Goal: Task Accomplishment & Management: Manage account settings

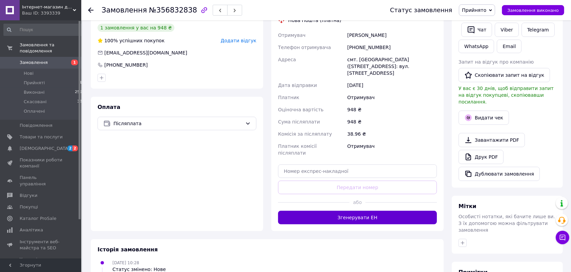
click at [375, 211] on button "Згенерувати ЕН" at bounding box center [357, 218] width 159 height 14
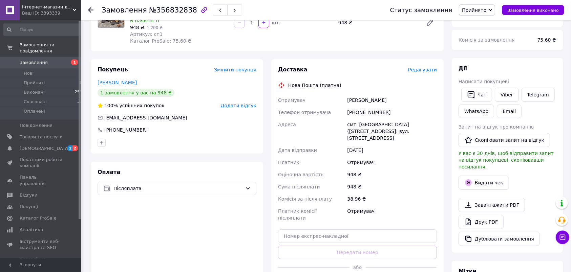
scroll to position [71, 0]
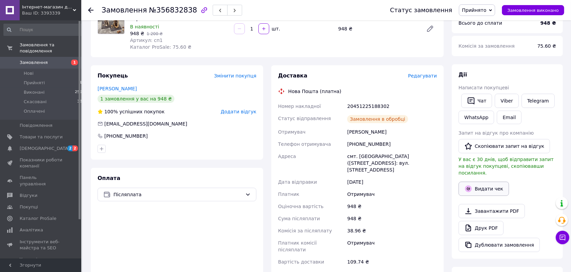
click at [484, 184] on button "Видати чек" at bounding box center [484, 189] width 50 height 14
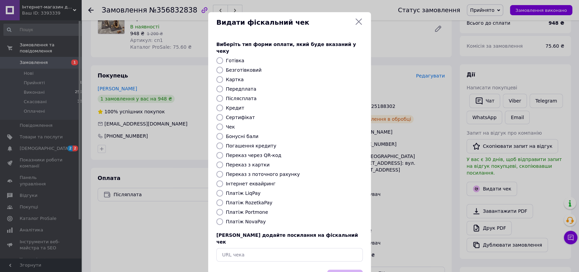
click at [226, 67] on label "Безготівковий" at bounding box center [244, 69] width 36 height 5
click at [223, 67] on input "Безготівковий" at bounding box center [219, 70] width 7 height 7
radio input "true"
click at [352, 270] on button "Вибрати" at bounding box center [345, 277] width 36 height 15
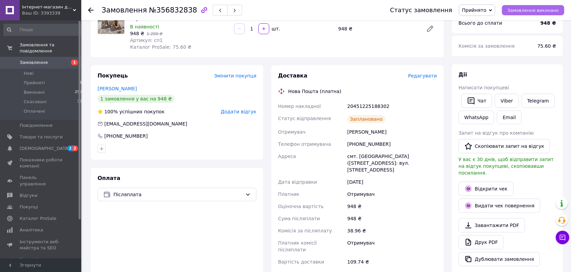
click at [522, 12] on span "Замовлення виконано" at bounding box center [533, 10] width 51 height 5
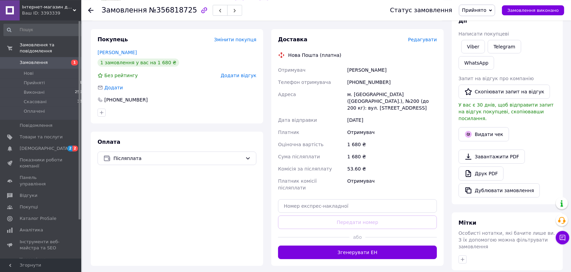
scroll to position [107, 0]
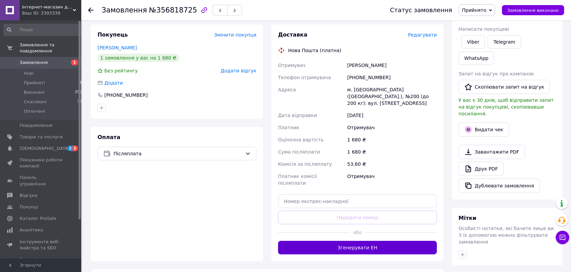
click at [365, 241] on button "Згенерувати ЕН" at bounding box center [357, 248] width 159 height 14
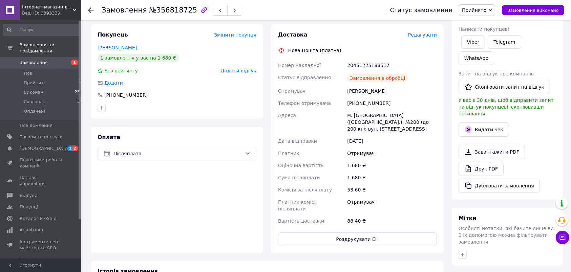
click at [487, 123] on button "Видати чек" at bounding box center [484, 130] width 50 height 14
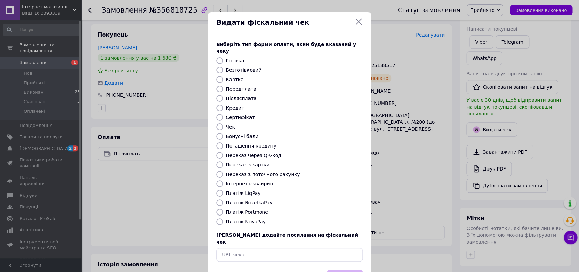
click at [239, 58] on div "Виберіть тип форми оплати, який буде вказаний у чеку Готівка Безготівковий Карт…" at bounding box center [289, 151] width 163 height 237
click at [236, 67] on label "Безготівковий" at bounding box center [244, 69] width 36 height 5
click at [223, 67] on input "Безготівковий" at bounding box center [219, 70] width 7 height 7
radio input "true"
click at [330, 270] on button "Вибрати" at bounding box center [345, 277] width 36 height 15
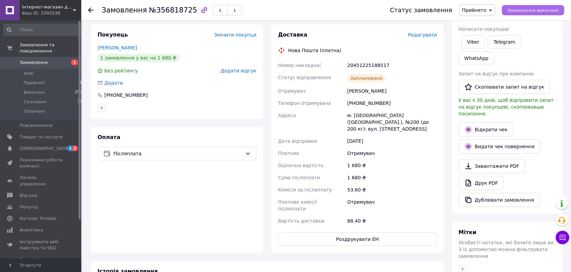
click at [521, 10] on span "Замовлення виконано" at bounding box center [533, 10] width 51 height 5
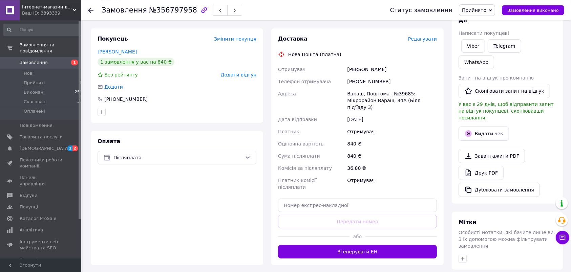
scroll to position [107, 0]
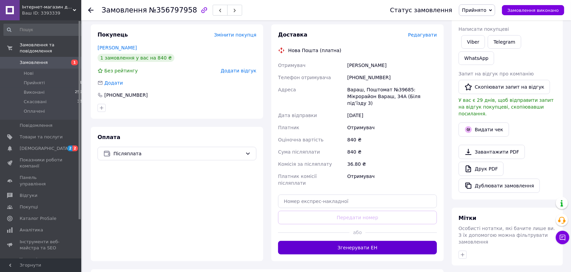
click at [361, 241] on button "Згенерувати ЕН" at bounding box center [357, 248] width 159 height 14
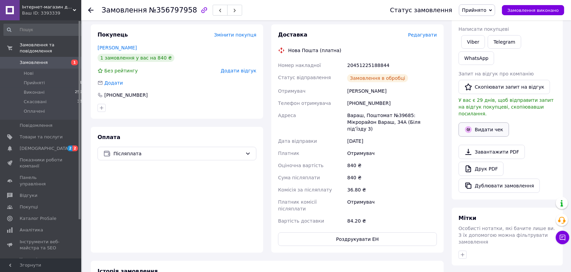
click at [480, 123] on button "Видати чек" at bounding box center [484, 130] width 50 height 14
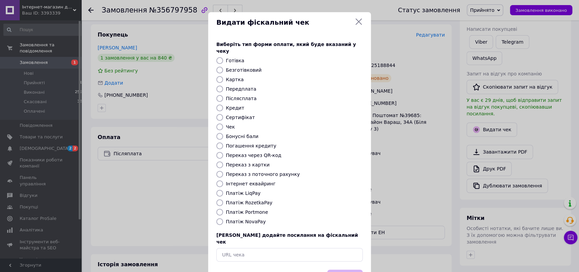
click at [235, 67] on label "Безготівковий" at bounding box center [244, 69] width 36 height 5
click at [223, 67] on input "Безготівковий" at bounding box center [219, 70] width 7 height 7
radio input "true"
click at [343, 270] on button "Вибрати" at bounding box center [345, 277] width 36 height 15
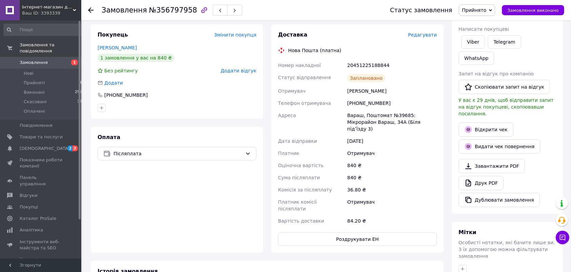
click at [523, 1] on div "Статус замовлення Прийнято Виконано Скасовано Оплачено Замовлення виконано" at bounding box center [471, 10] width 188 height 20
click at [523, 7] on button "Замовлення виконано" at bounding box center [533, 10] width 62 height 10
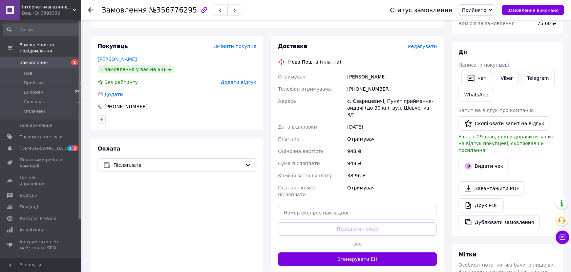
scroll to position [107, 0]
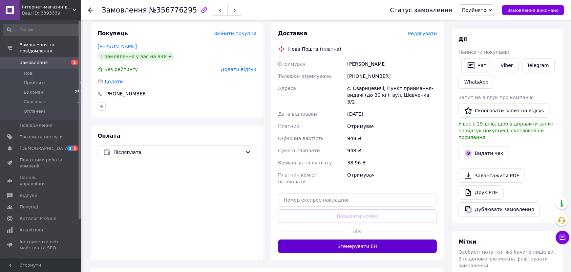
click at [376, 240] on button "Згенерувати ЕН" at bounding box center [357, 247] width 159 height 14
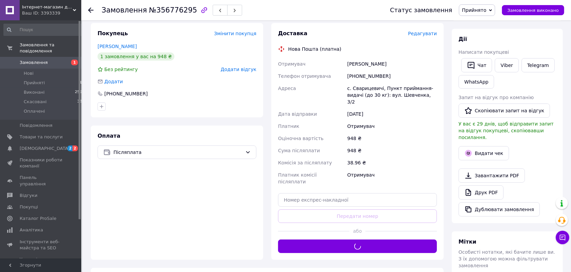
scroll to position [71, 0]
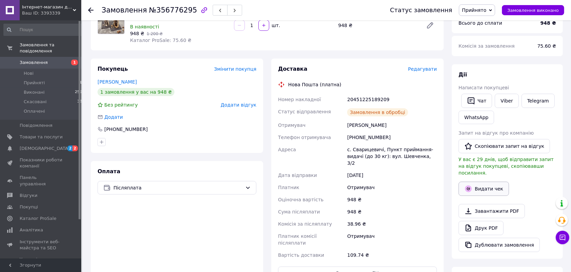
click at [484, 183] on button "Видати чек" at bounding box center [484, 189] width 50 height 14
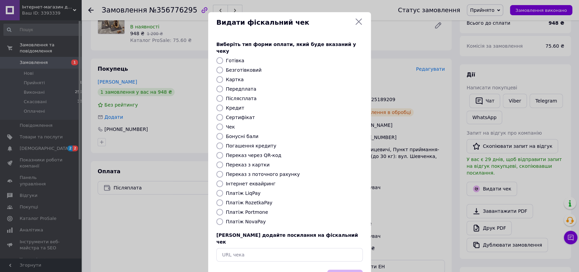
click at [240, 67] on label "Безготівковий" at bounding box center [244, 69] width 36 height 5
click at [223, 67] on input "Безготівковий" at bounding box center [219, 70] width 7 height 7
radio input "true"
click at [336, 270] on button "Вибрати" at bounding box center [345, 277] width 36 height 15
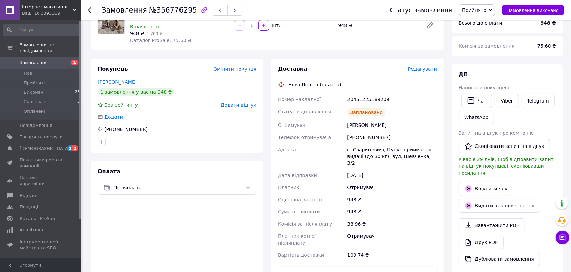
click at [514, 2] on div "Статус замовлення Прийнято Виконано Скасовано Оплачено Замовлення виконано" at bounding box center [471, 10] width 188 height 20
click at [521, 12] on span "Замовлення виконано" at bounding box center [533, 10] width 51 height 5
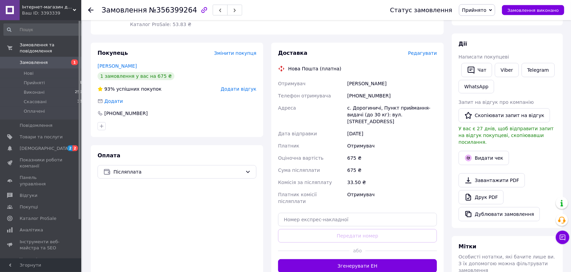
scroll to position [107, 0]
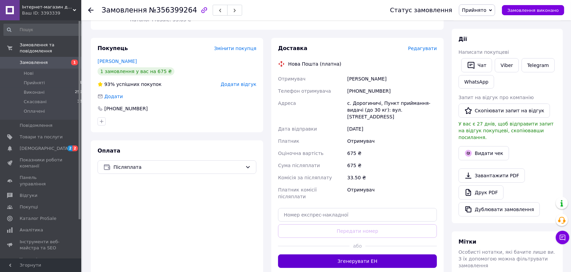
click at [351, 255] on button "Згенерувати ЕН" at bounding box center [357, 262] width 159 height 14
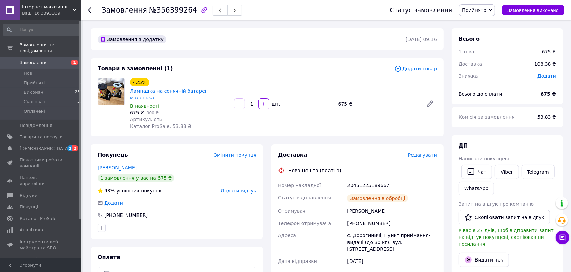
scroll to position [71, 0]
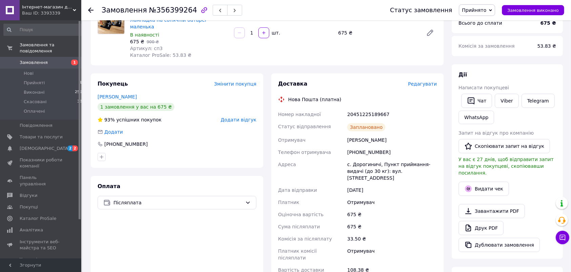
click at [471, 181] on div "Видати чек" at bounding box center [507, 189] width 100 height 17
click at [474, 182] on button "Видати чек" at bounding box center [484, 189] width 50 height 14
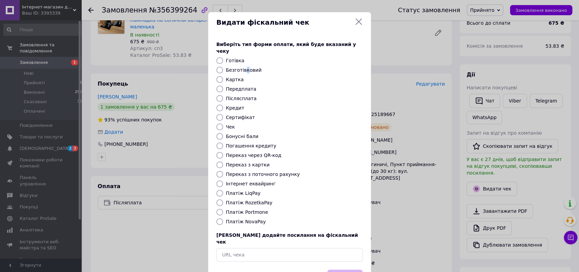
click at [242, 67] on label "Безготівковий" at bounding box center [244, 69] width 36 height 5
click at [223, 67] on input "Безготівковий" at bounding box center [219, 70] width 7 height 7
radio input "true"
click at [333, 270] on button "Вибрати" at bounding box center [345, 277] width 36 height 15
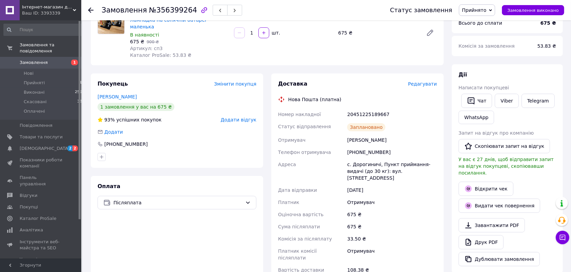
click at [537, 15] on div "Статус замовлення Прийнято Виконано Скасовано Оплачено Замовлення виконано" at bounding box center [474, 10] width 181 height 12
click at [521, 1] on div "Статус замовлення Прийнято Виконано Скасовано Оплачено Замовлення виконано" at bounding box center [471, 10] width 188 height 20
click at [522, 12] on span "Замовлення виконано" at bounding box center [533, 10] width 51 height 5
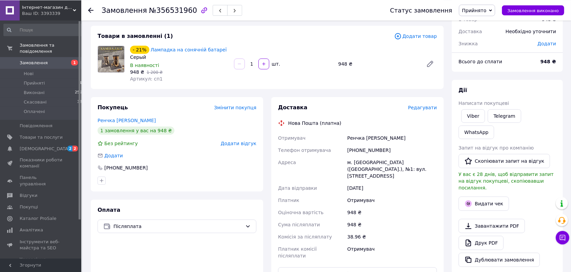
scroll to position [107, 0]
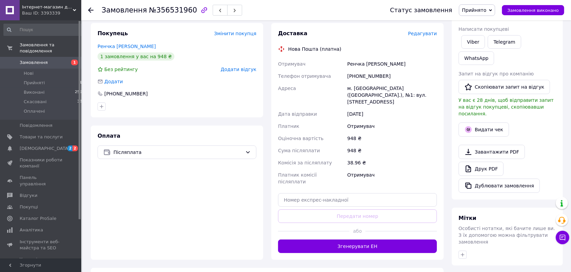
click at [355, 245] on div "Доставка Редагувати Нова Пошта (платна) Отримувач Ренчка Мирослава Телефон отри…" at bounding box center [357, 141] width 172 height 237
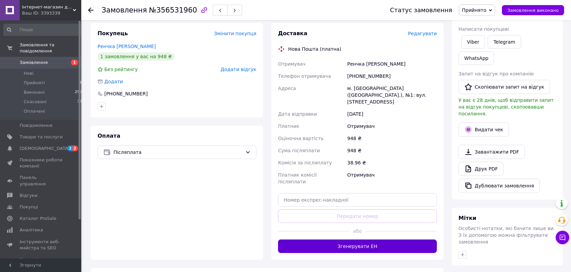
click at [357, 240] on button "Згенерувати ЕН" at bounding box center [357, 247] width 159 height 14
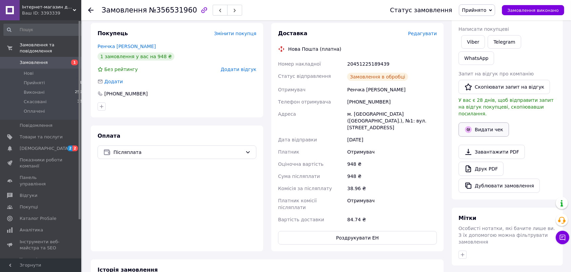
click at [477, 123] on button "Видати чек" at bounding box center [484, 130] width 50 height 14
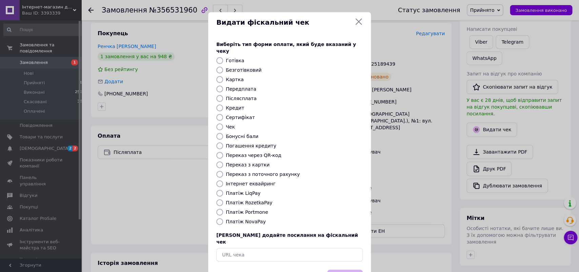
click at [230, 67] on label "Безготівковий" at bounding box center [244, 69] width 36 height 5
click at [223, 67] on input "Безготівковий" at bounding box center [219, 70] width 7 height 7
radio input "true"
click at [335, 270] on button "Вибрати" at bounding box center [345, 277] width 36 height 15
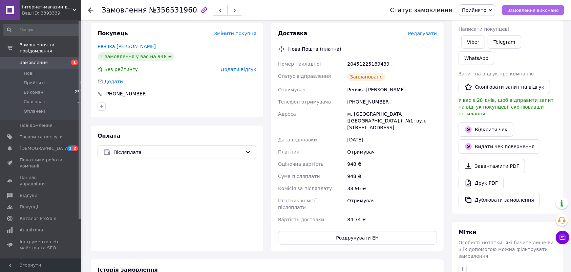
click at [526, 8] on span "Замовлення виконано" at bounding box center [533, 10] width 51 height 5
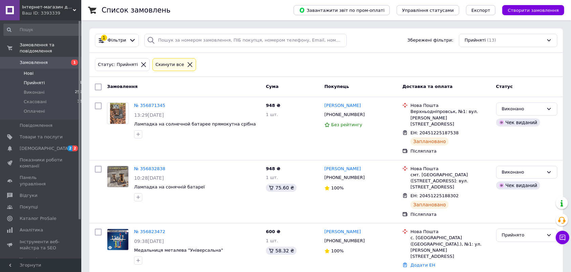
click at [41, 70] on li "Нові 1" at bounding box center [44, 73] width 88 height 9
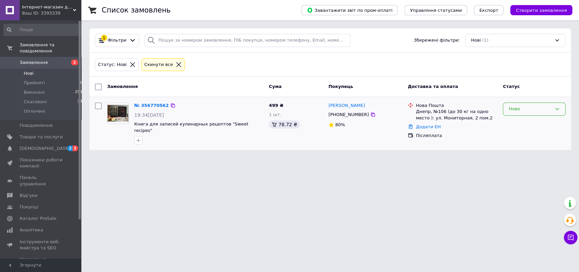
click at [530, 104] on div "Нове" at bounding box center [533, 109] width 63 height 13
click at [529, 122] on li "Прийнято" at bounding box center [534, 123] width 62 height 13
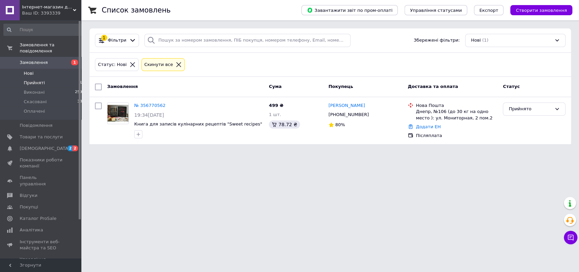
click at [37, 80] on span "Прийняті" at bounding box center [34, 83] width 21 height 6
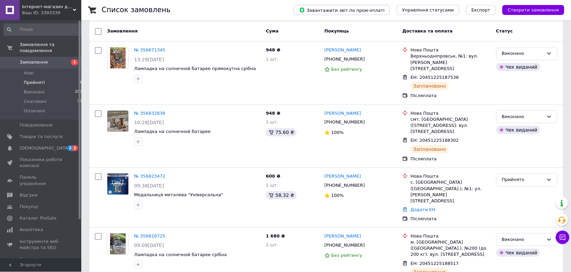
scroll to position [45, 0]
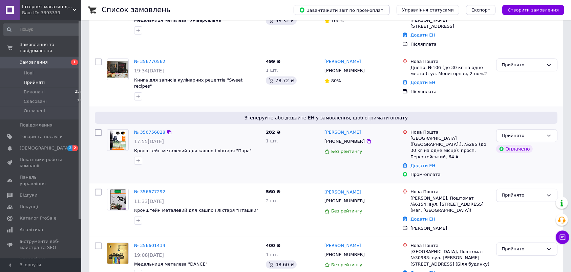
scroll to position [77, 0]
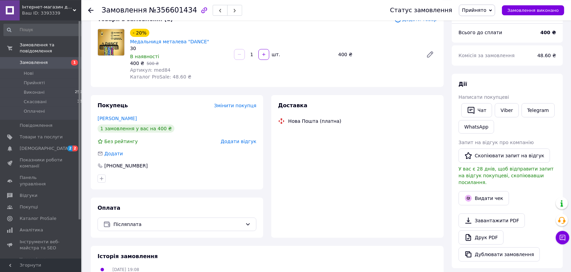
scroll to position [60, 0]
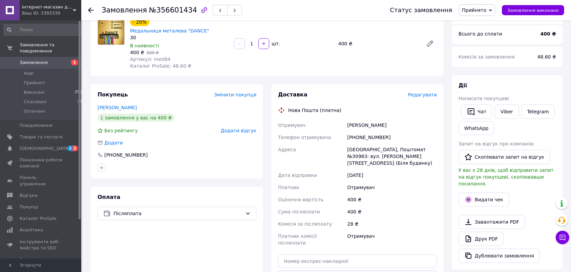
click at [358, 257] on div "Доставка Редагувати Нова Пошта (платна) Отримувач Ялагузян Олена Телефон отриму…" at bounding box center [357, 203] width 159 height 224
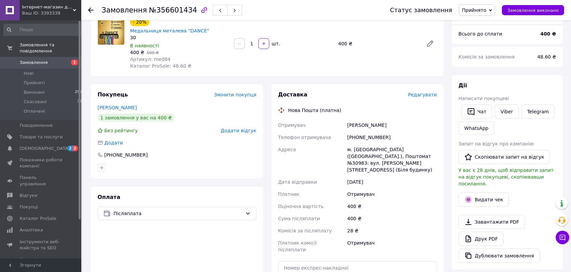
scroll to position [96, 0]
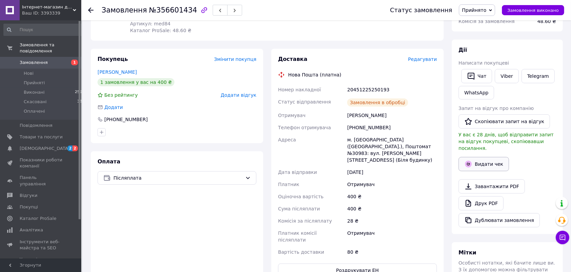
click at [478, 157] on button "Видати чек" at bounding box center [484, 164] width 50 height 14
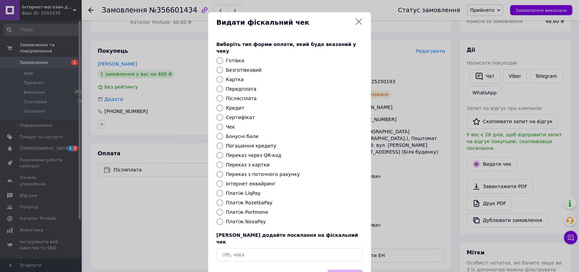
click at [235, 59] on div "Виберіть тип форми оплати, який буде вказаний у чеку Готівка Безготівковий Карт…" at bounding box center [289, 151] width 163 height 237
click at [243, 67] on label "Безготівковий" at bounding box center [244, 69] width 36 height 5
click at [223, 67] on input "Безготівковий" at bounding box center [219, 70] width 7 height 7
radio input "true"
click at [344, 270] on button "Вибрати" at bounding box center [345, 277] width 36 height 15
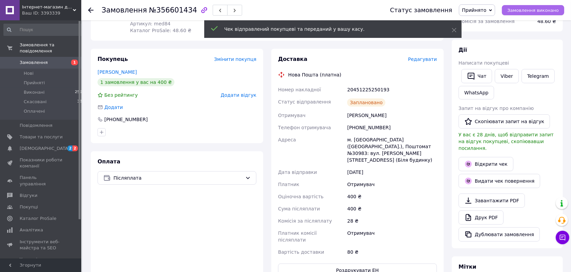
click at [529, 13] on button "Замовлення виконано" at bounding box center [533, 10] width 62 height 10
